Goal: Navigation & Orientation: Find specific page/section

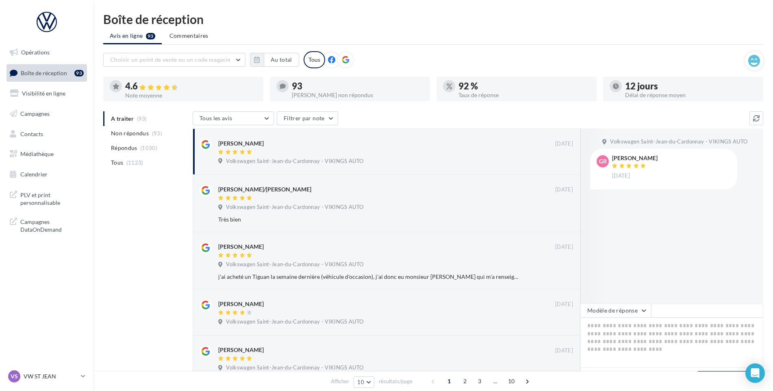
click at [706, 306] on span at bounding box center [707, 311] width 112 height 14
click at [27, 367] on nav "Opérations Boîte de réception 93 Visibilité en ligne Campagnes Contacts Médiath…" at bounding box center [46, 195] width 93 height 391
click at [30, 370] on link "VS VW ST JEAN vw-stj-vau" at bounding box center [47, 376] width 80 height 15
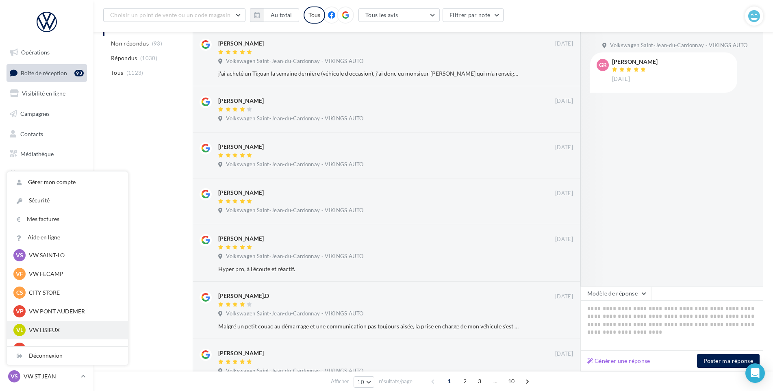
scroll to position [81, 0]
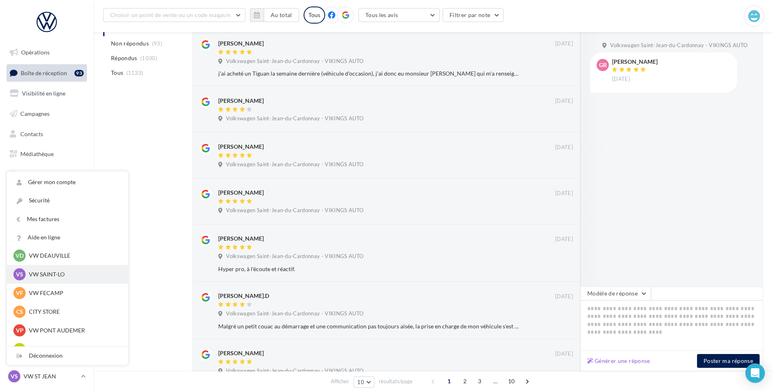
click at [63, 274] on p "VW SAINT-LO" at bounding box center [73, 274] width 89 height 8
